Goal: Transaction & Acquisition: Purchase product/service

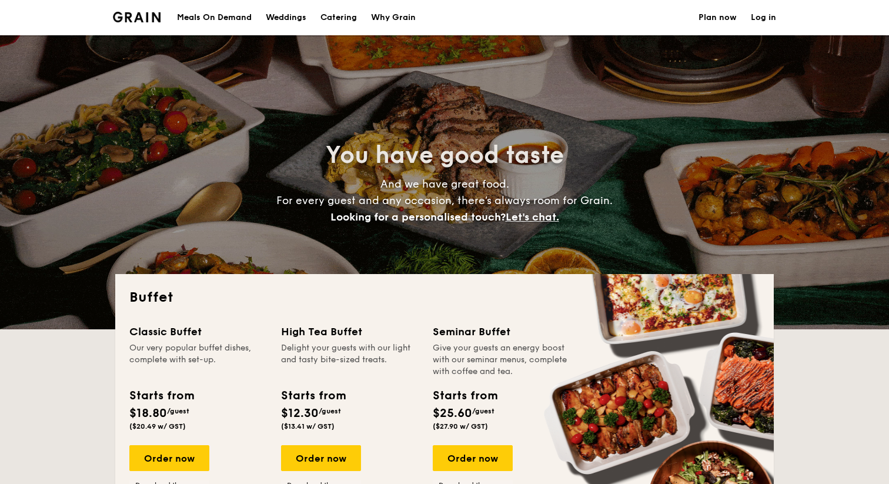
select select
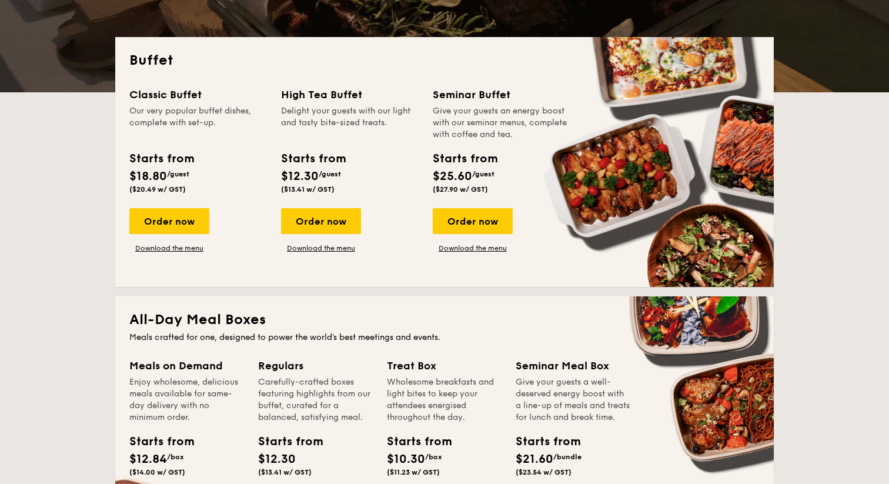
scroll to position [184, 0]
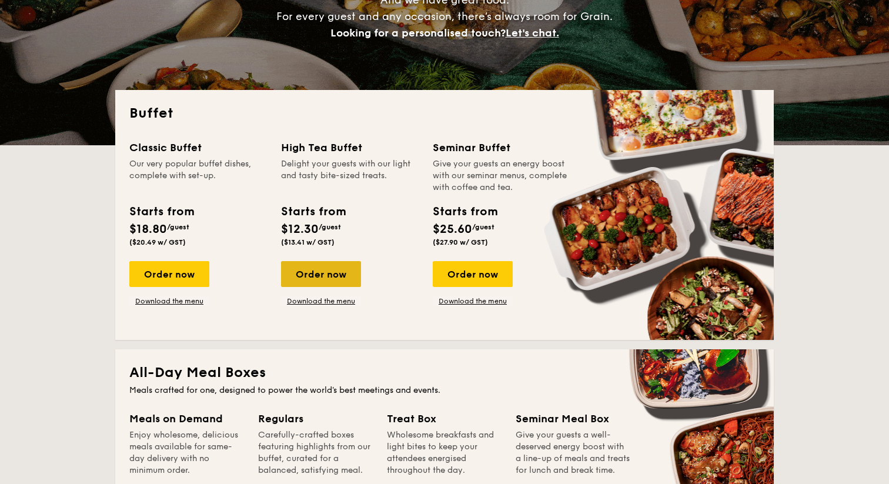
click at [321, 269] on div "Order now" at bounding box center [321, 274] width 80 height 26
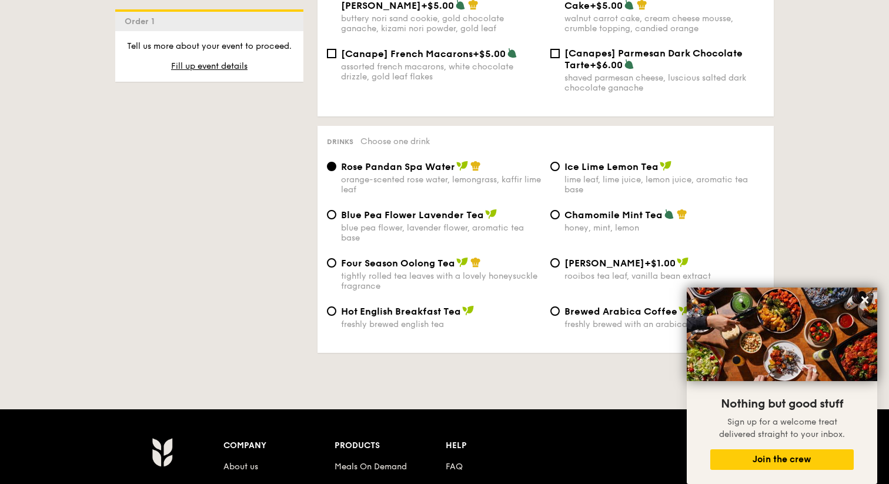
scroll to position [1861, 0]
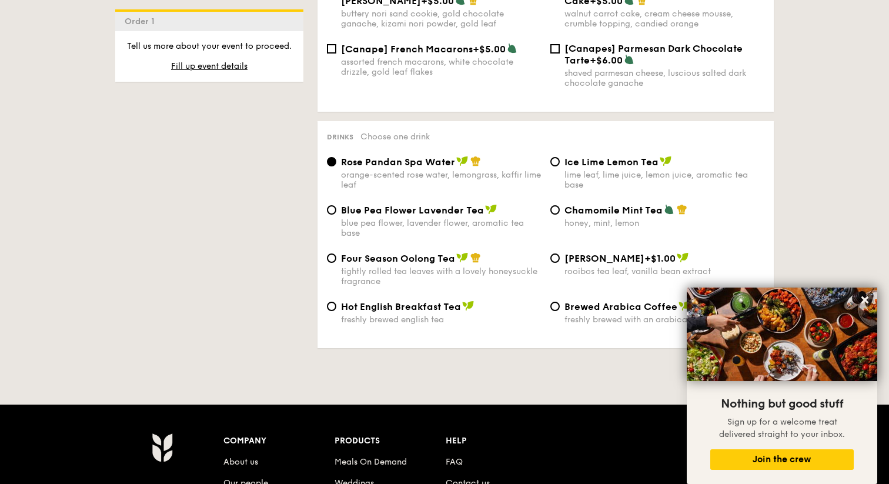
click at [595, 170] on div "lime leaf, lime juice, lemon juice, aromatic tea base" at bounding box center [665, 180] width 200 height 20
click at [560, 166] on input "Ice Lime Lemon Tea lime leaf, lime juice, lemon juice, aromatic tea base" at bounding box center [555, 161] width 9 height 9
radio input "true"
click at [424, 221] on div "blue pea flower, lavender flower, aromatic tea base" at bounding box center [441, 228] width 200 height 20
click at [336, 215] on input "Blue Pea Flower Lavender Tea blue pea flower, lavender flower, aromatic tea base" at bounding box center [331, 209] width 9 height 9
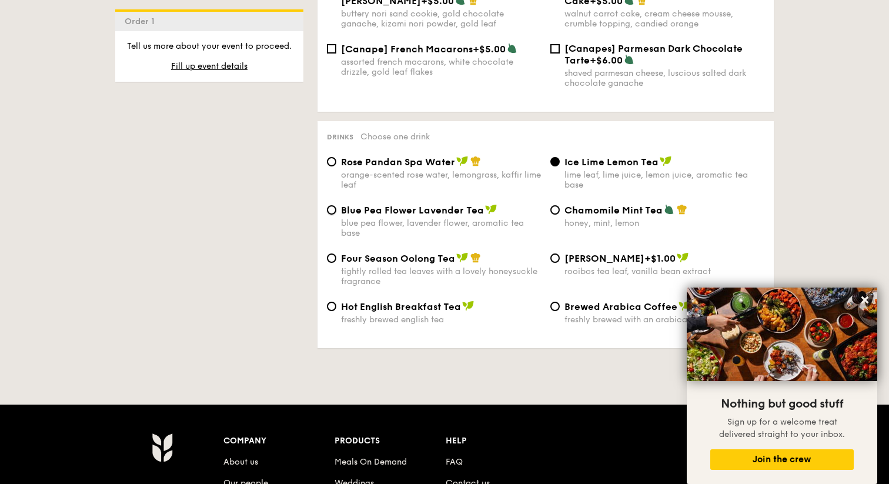
radio input "true"
click at [578, 235] on div "Blue Pea Flower Lavender Tea blue pea flower, lavender flower, aromatic tea bas…" at bounding box center [545, 228] width 447 height 48
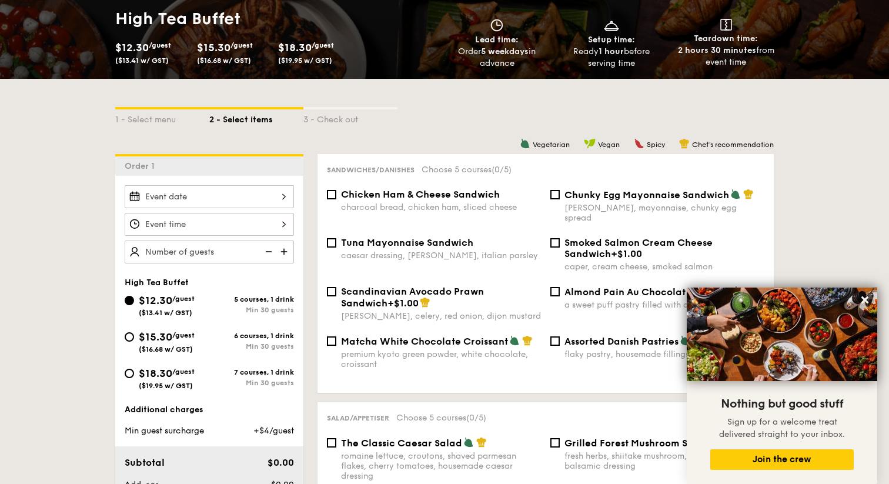
scroll to position [196, 0]
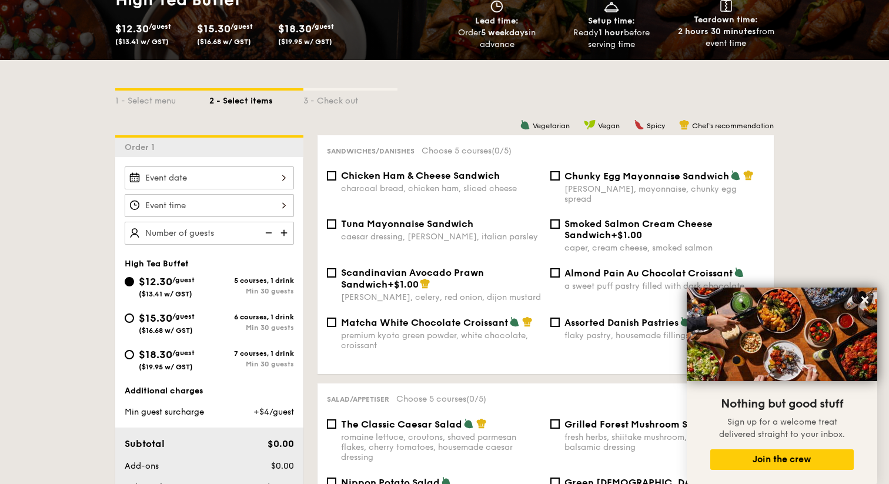
drag, startPoint x: 238, startPoint y: 278, endPoint x: 295, endPoint y: 278, distance: 56.5
click at [295, 278] on div "$12.30 /guest ($13.41 w/ GST) 5 courses, 1 drink Min 30 guests" at bounding box center [209, 290] width 179 height 32
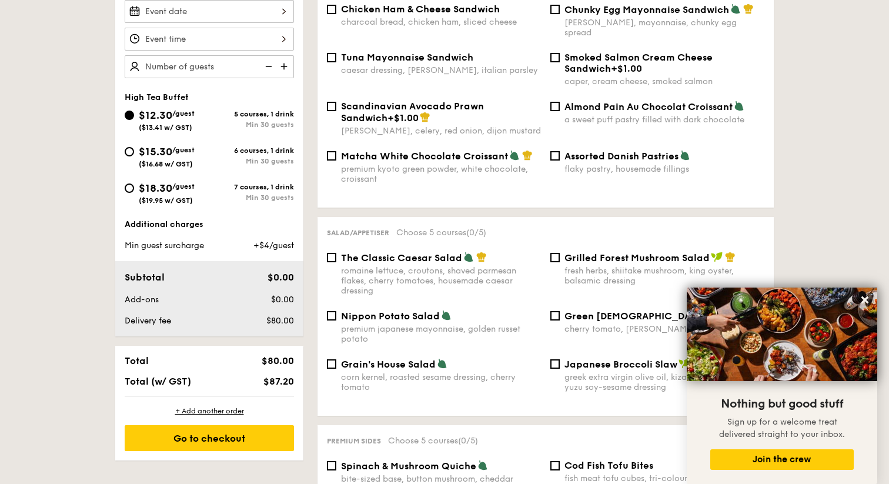
scroll to position [362, 0]
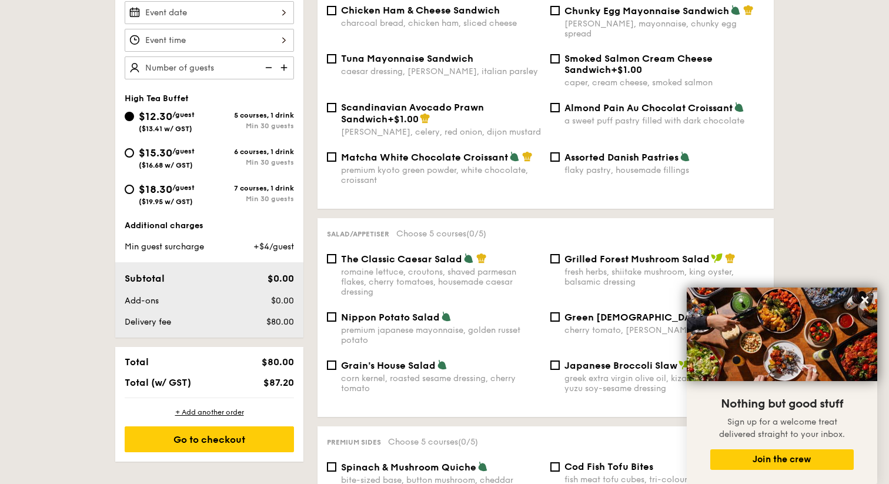
drag, startPoint x: 142, startPoint y: 126, endPoint x: 172, endPoint y: 128, distance: 29.5
click at [176, 128] on span "($13.41 w/ GST)" at bounding box center [166, 129] width 54 height 8
